Goal: Transaction & Acquisition: Purchase product/service

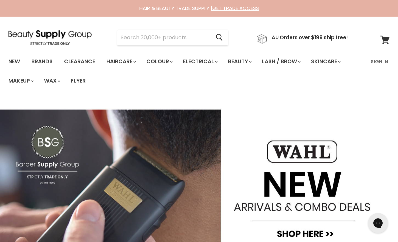
click at [186, 37] on input "Search" at bounding box center [163, 37] width 93 height 15
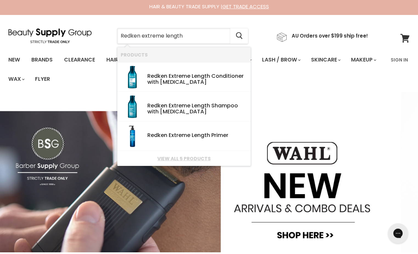
type input "Redken extreme length"
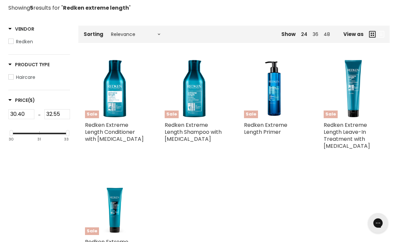
scroll to position [142, 0]
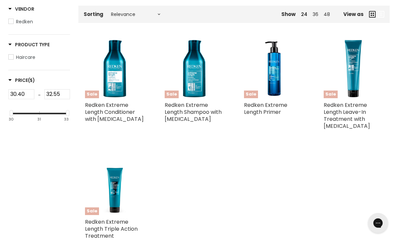
type input "Redken extreme length"
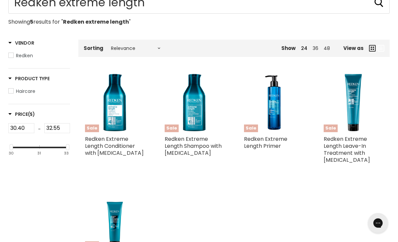
scroll to position [101, 0]
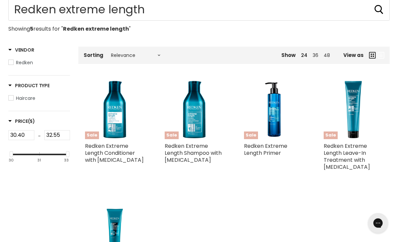
click at [204, 102] on img "Main content" at bounding box center [195, 110] width 60 height 60
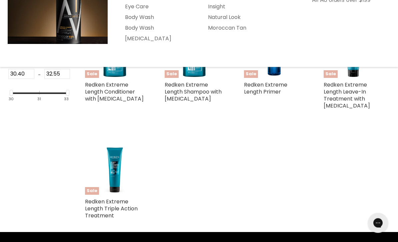
scroll to position [163, 0]
click at [350, 82] on link "Redken Extreme Length Leave-In Treatment with [MEDICAL_DATA]" at bounding box center [346, 95] width 46 height 29
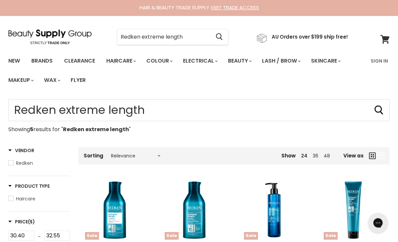
scroll to position [0, 0]
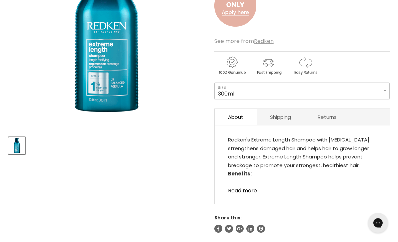
click at [379, 94] on select "300ml 500ml 1L" at bounding box center [301, 91] width 175 height 17
